Goal: Information Seeking & Learning: Compare options

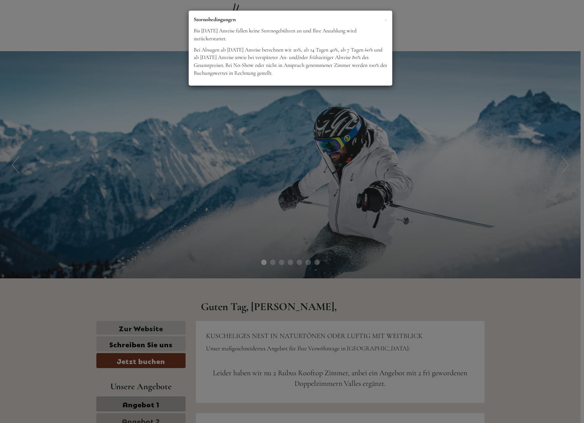
click at [383, 19] on p "Stornobedingungen" at bounding box center [291, 20] width 194 height 8
click at [385, 20] on span "×" at bounding box center [386, 19] width 3 height 9
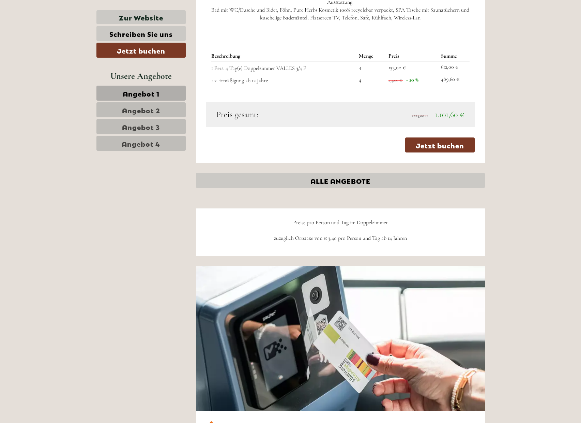
scroll to position [1619, 0]
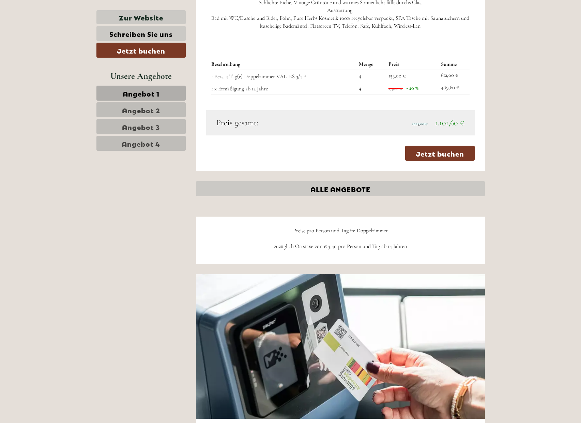
click at [160, 138] on span "Angebot 4" at bounding box center [141, 143] width 39 height 10
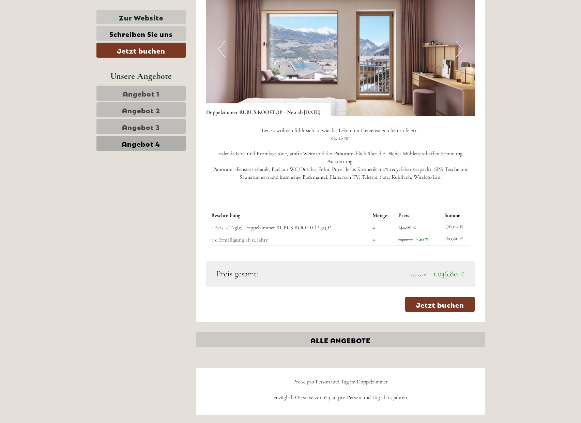
scroll to position [541, 0]
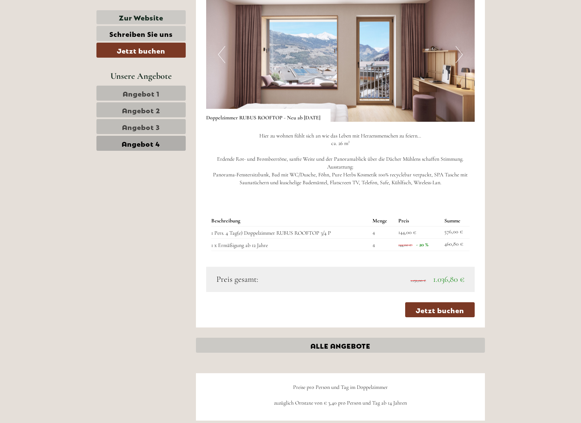
click at [166, 129] on link "Angebot 3" at bounding box center [140, 126] width 89 height 15
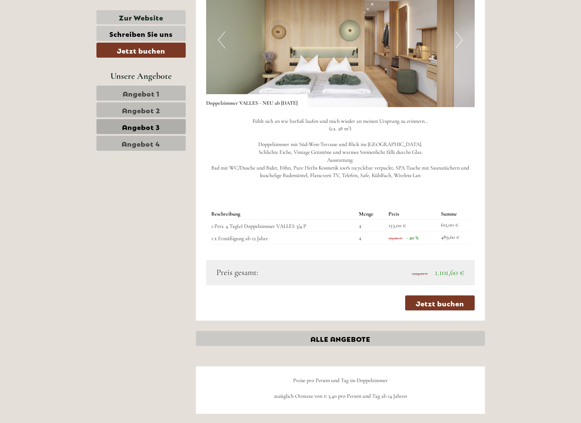
scroll to position [711, 0]
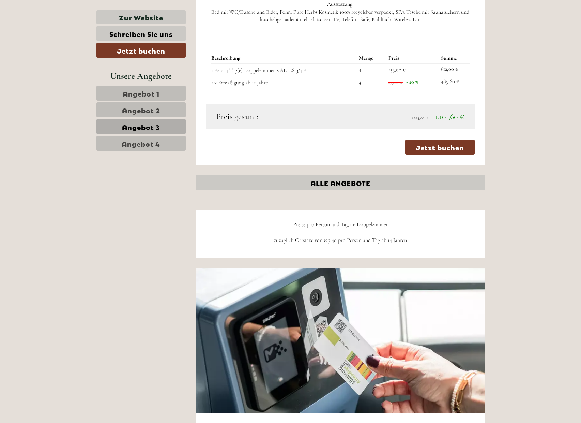
click at [158, 124] on span "Angebot 3" at bounding box center [141, 127] width 38 height 10
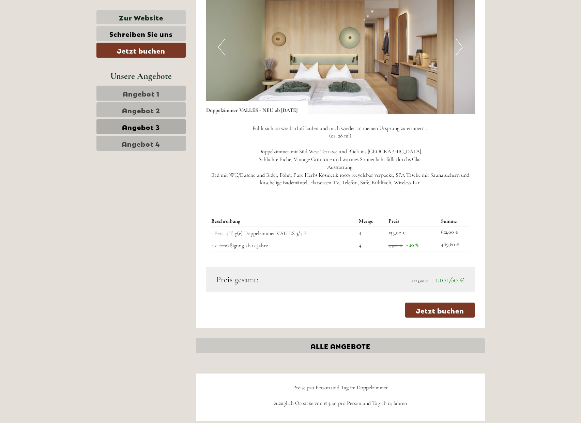
scroll to position [668, 0]
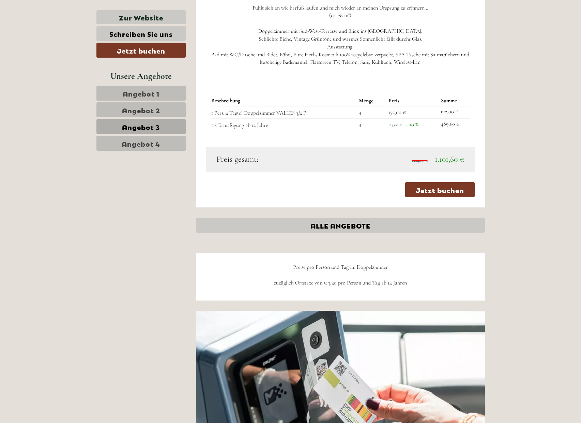
click at [163, 147] on link "Angebot 4" at bounding box center [140, 143] width 89 height 15
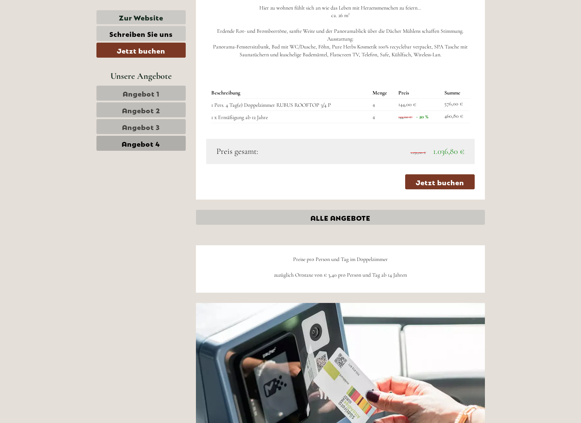
click at [159, 126] on span "Angebot 3" at bounding box center [141, 127] width 38 height 10
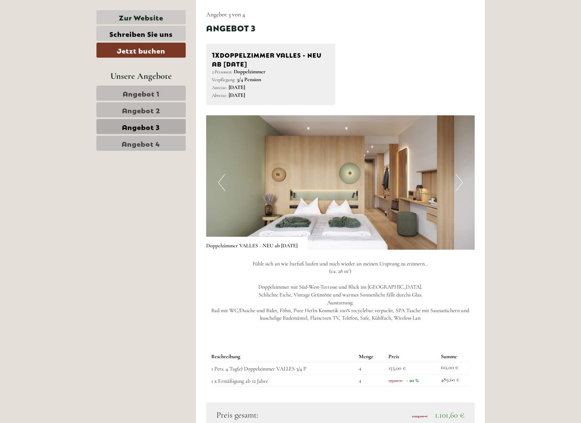
click at [156, 107] on span "Angebot 2" at bounding box center [141, 110] width 38 height 10
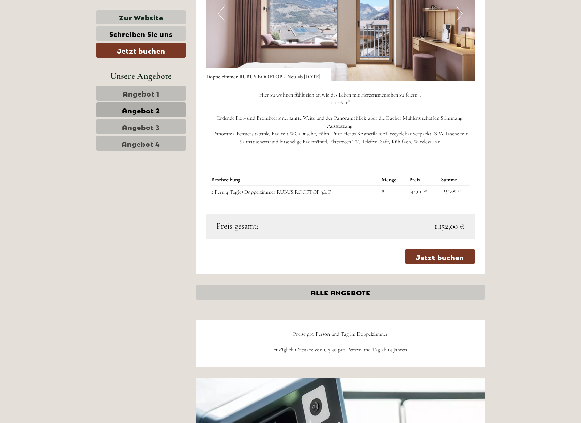
scroll to position [583, 0]
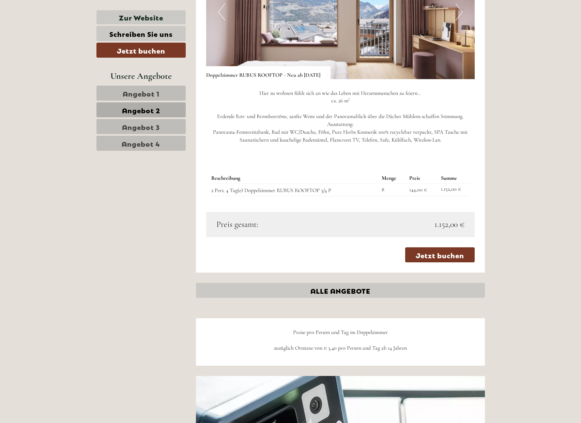
click at [148, 96] on span "Angebot 1" at bounding box center [141, 93] width 37 height 10
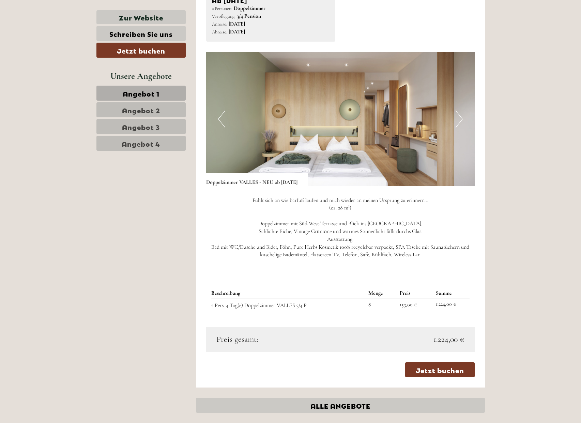
scroll to position [626, 0]
